Goal: Task Accomplishment & Management: Use online tool/utility

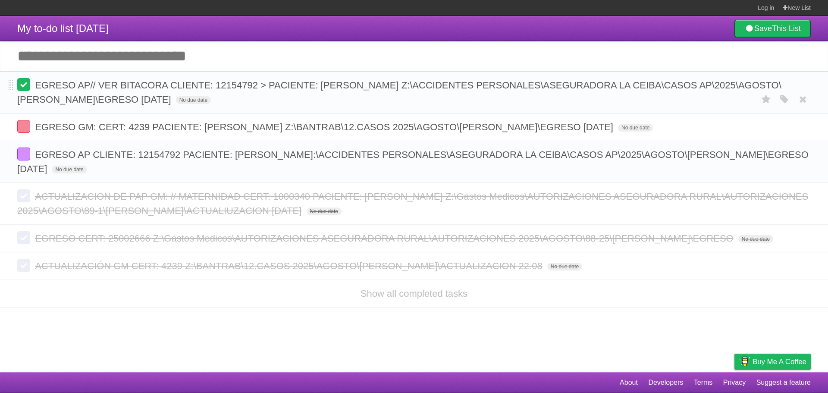
click at [27, 87] on label at bounding box center [23, 84] width 13 height 13
click at [25, 161] on label at bounding box center [23, 154] width 13 height 13
